Goal: Task Accomplishment & Management: Complete application form

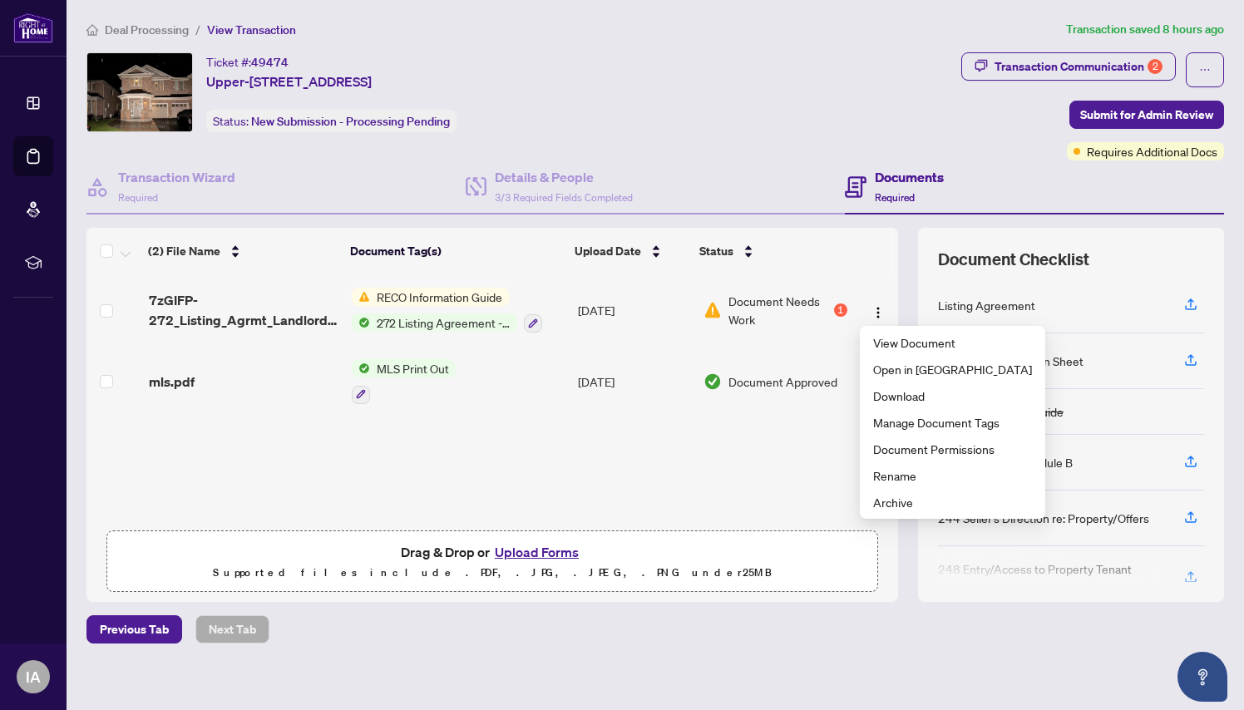
click at [549, 555] on button "Upload Forms" at bounding box center [537, 552] width 94 height 22
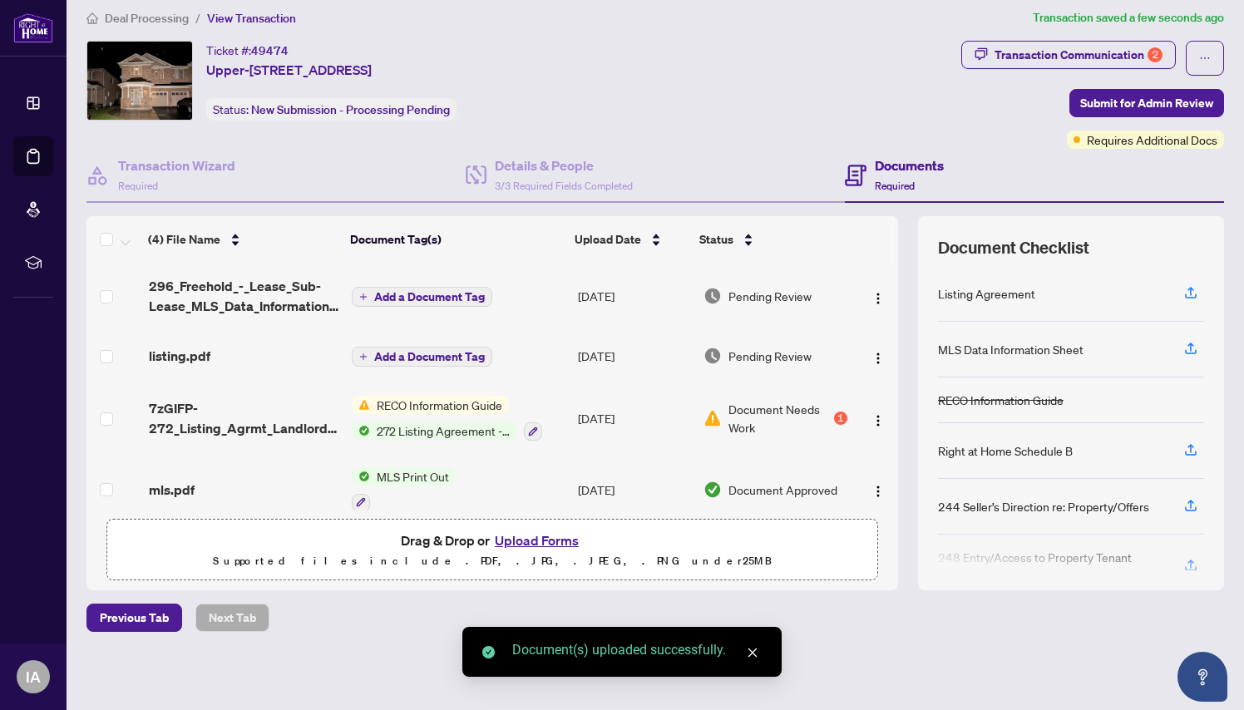
scroll to position [11, 0]
click at [457, 303] on span "Add a Document Tag" at bounding box center [429, 298] width 111 height 12
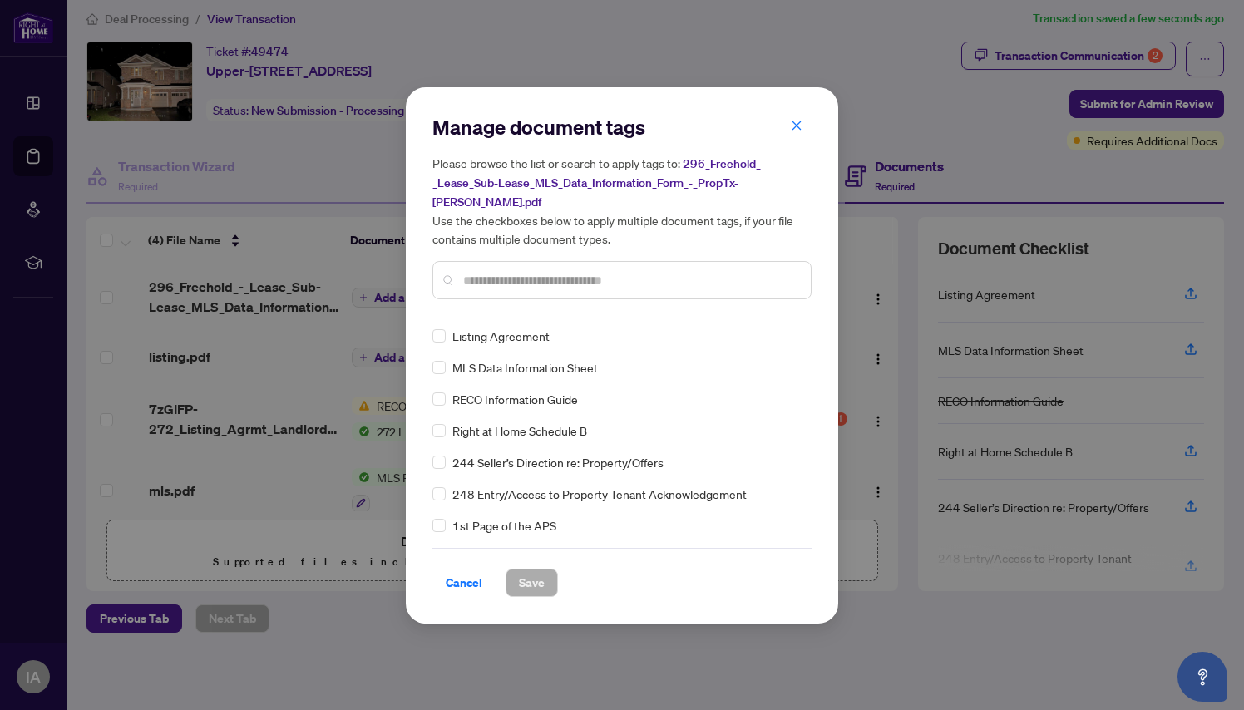
click at [529, 276] on input "text" at bounding box center [630, 280] width 334 height 18
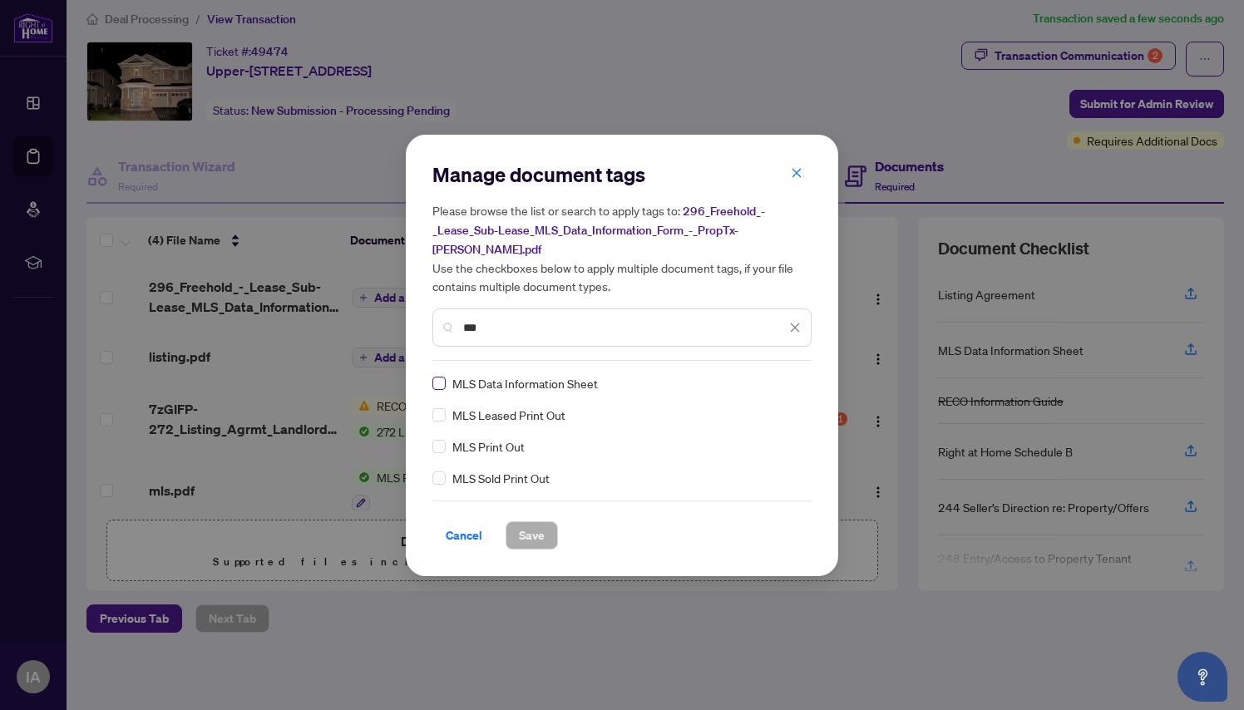
type input "***"
click at [552, 521] on button "Save" at bounding box center [531, 535] width 52 height 28
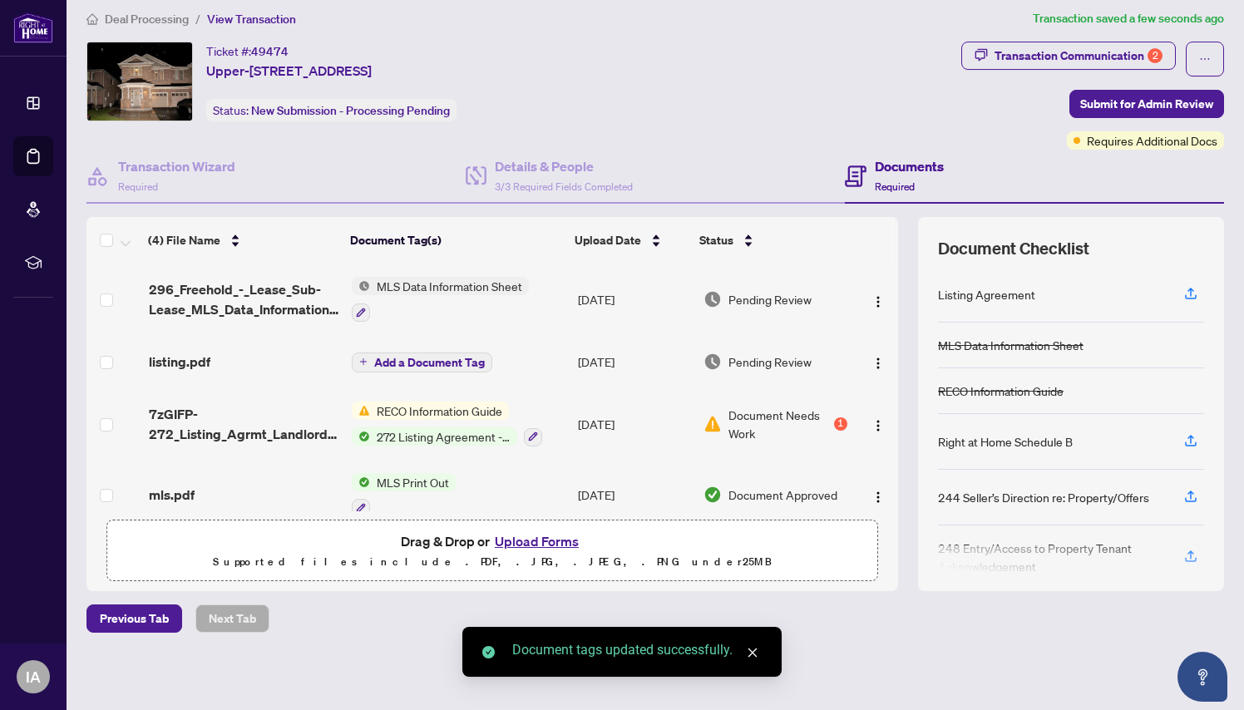
click at [422, 364] on span "Add a Document Tag" at bounding box center [429, 363] width 111 height 12
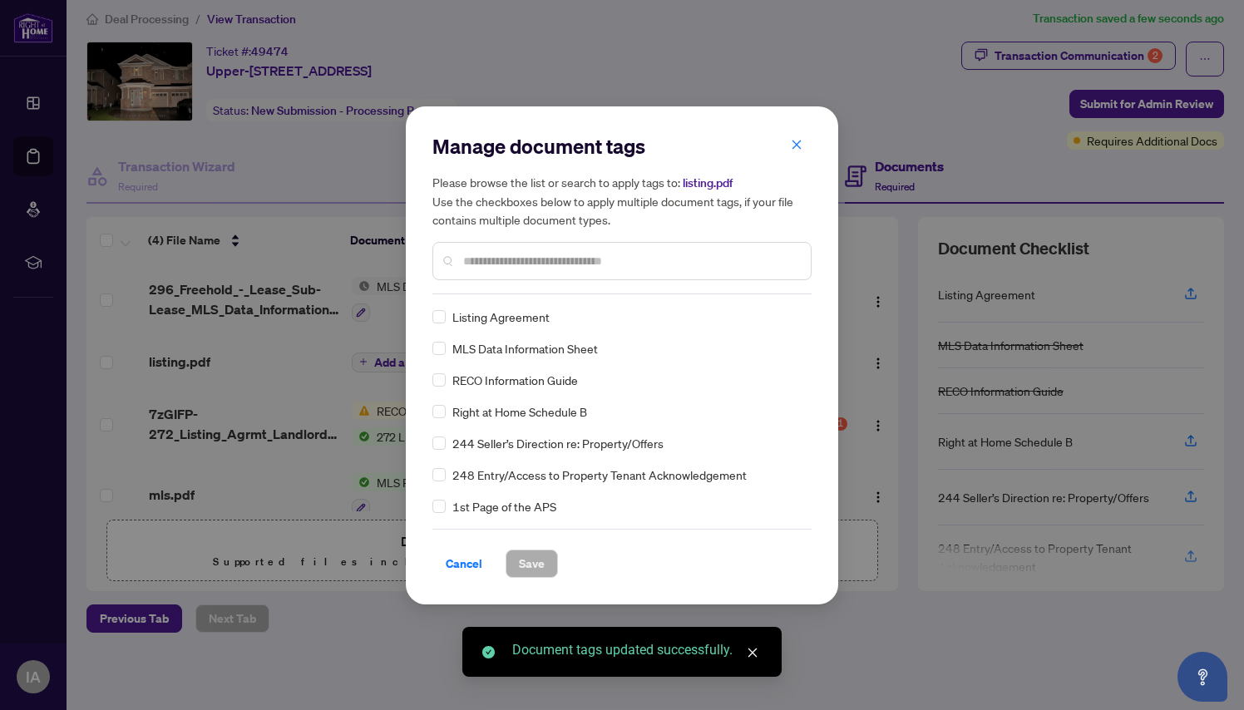
click at [516, 292] on div "Manage document tags Please browse the list or search to apply tags to: listing…" at bounding box center [621, 213] width 379 height 161
click at [516, 258] on input "text" at bounding box center [630, 261] width 334 height 18
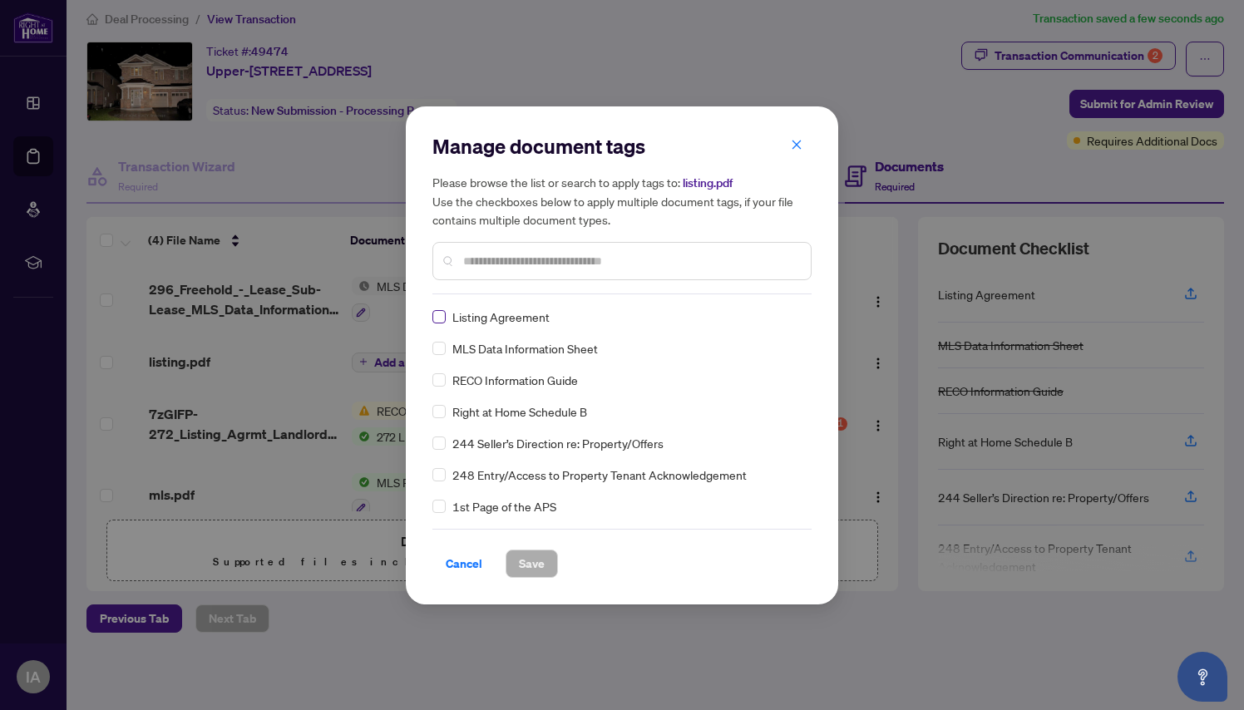
click at [442, 319] on span at bounding box center [438, 316] width 13 height 13
click at [527, 264] on input "text" at bounding box center [630, 261] width 334 height 18
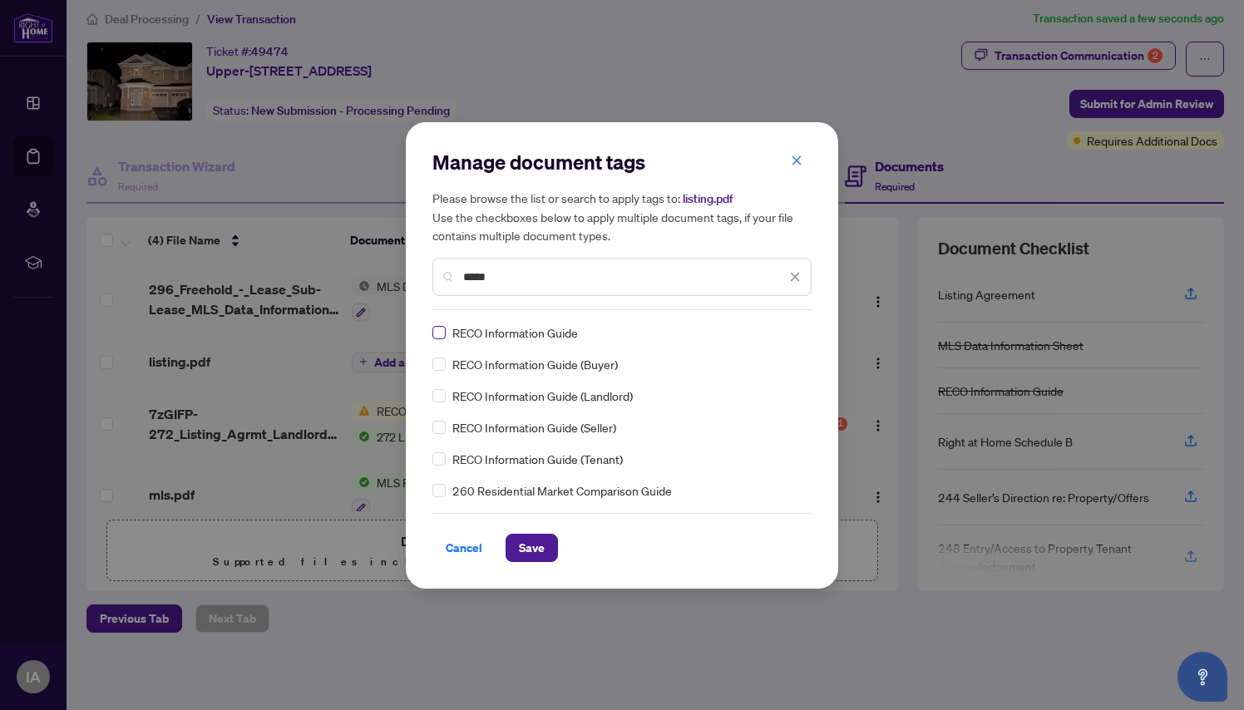
type input "*****"
click at [441, 338] on span at bounding box center [438, 332] width 13 height 13
click at [516, 550] on button "Save" at bounding box center [531, 548] width 52 height 28
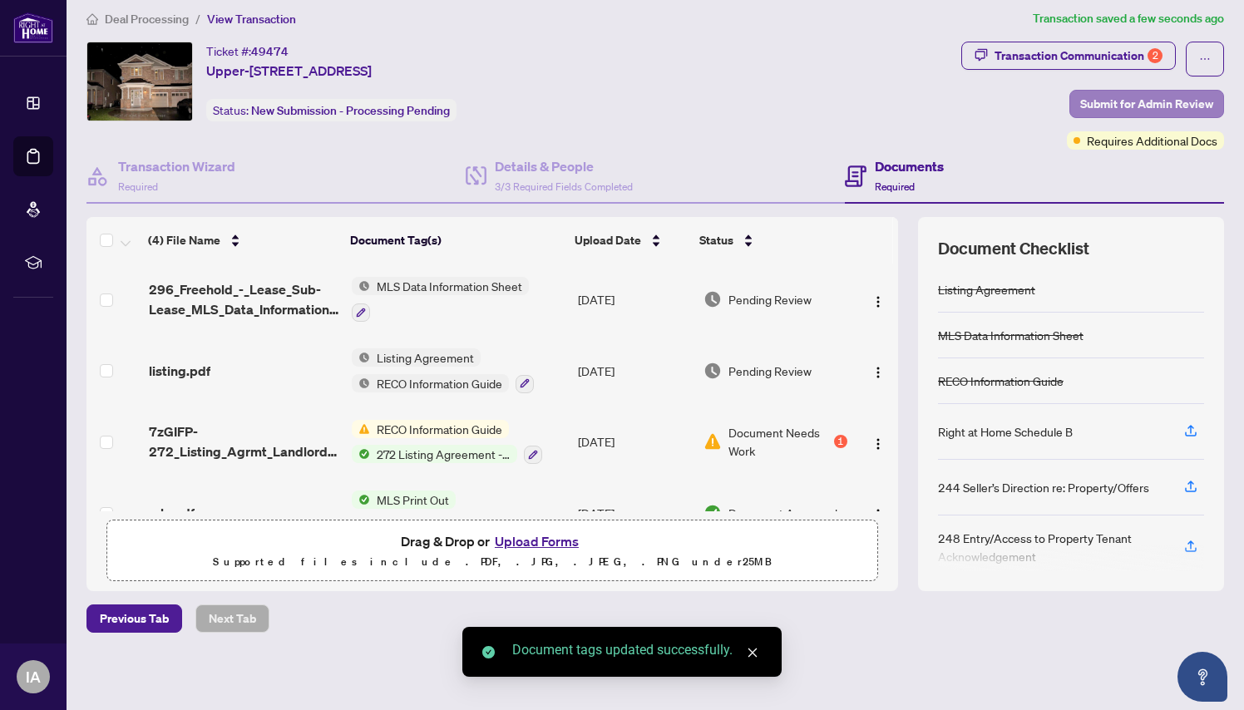
click at [1136, 108] on span "Submit for Admin Review" at bounding box center [1146, 104] width 133 height 27
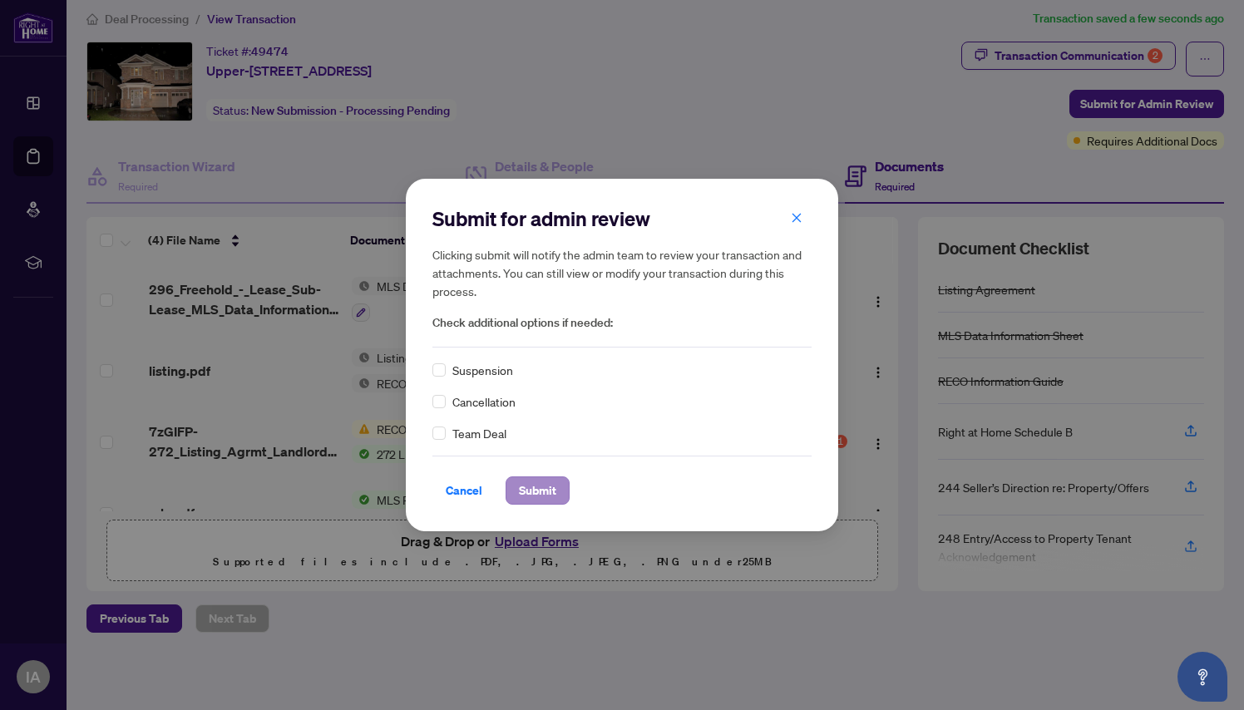
click at [541, 496] on span "Submit" at bounding box center [537, 490] width 37 height 27
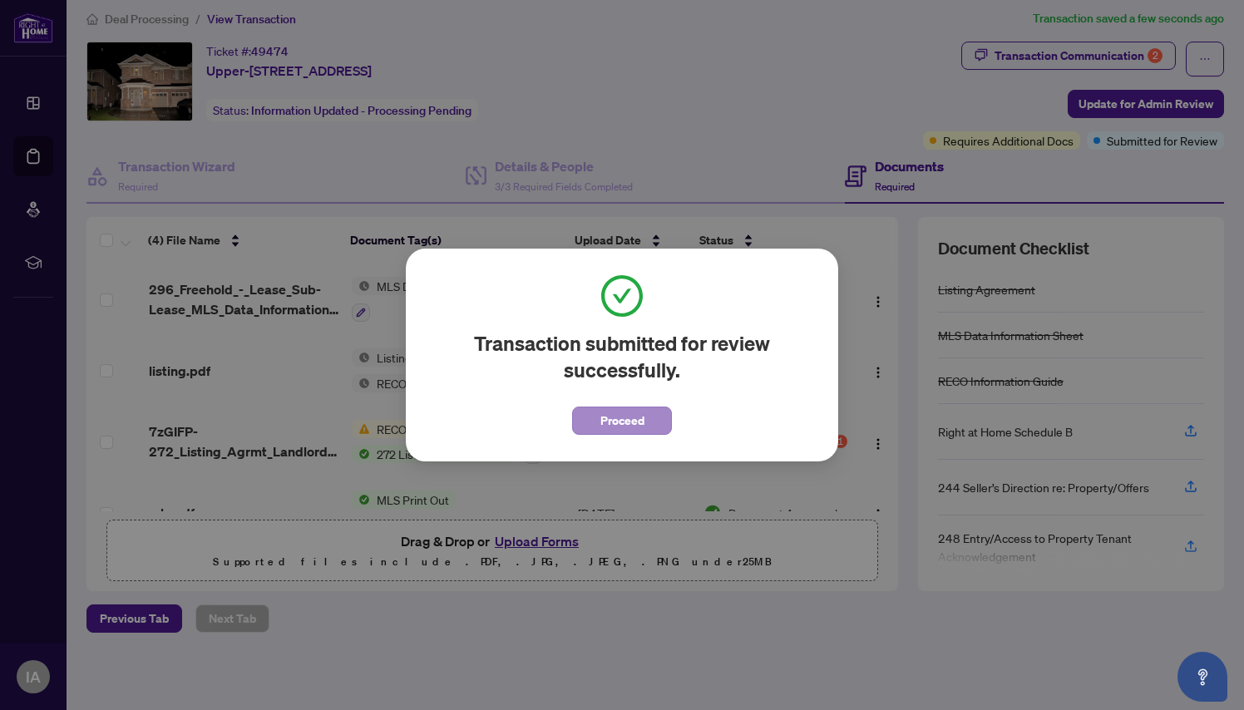
click at [632, 421] on span "Proceed" at bounding box center [622, 420] width 44 height 27
